Goal: Information Seeking & Learning: Learn about a topic

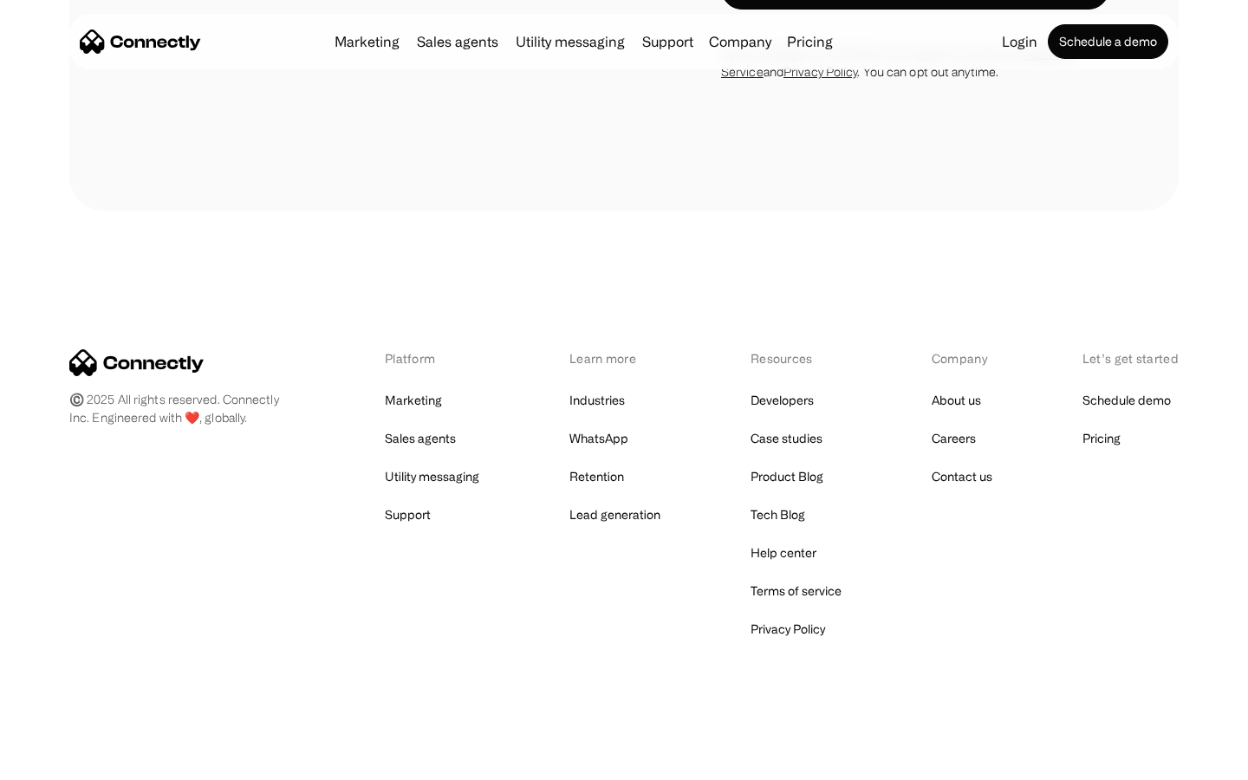
scroll to position [2930, 0]
